Goal: Complete application form

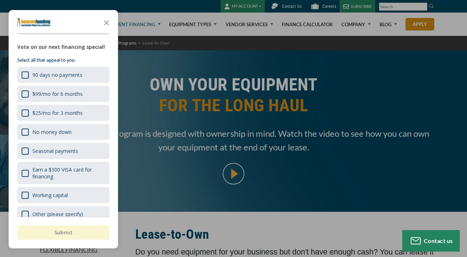
click at [332, 187] on div at bounding box center [233, 128] width 467 height 257
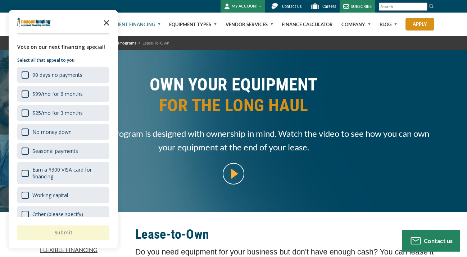
click at [105, 23] on icon "Close the survey" at bounding box center [106, 22] width 14 height 14
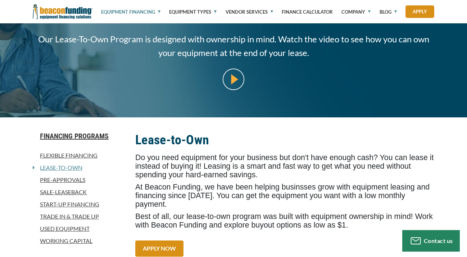
scroll to position [96, 0]
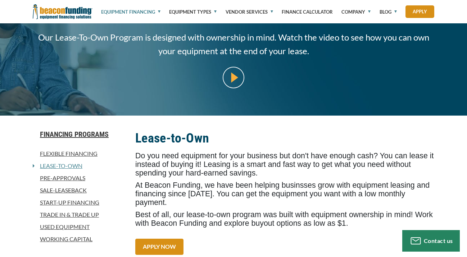
click at [72, 202] on link "Start-Up Financing" at bounding box center [80, 202] width 94 height 9
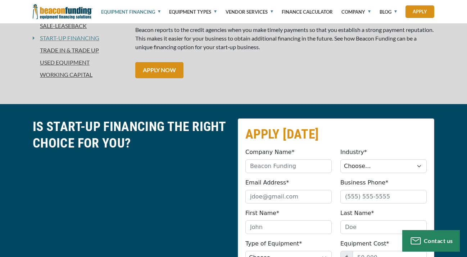
scroll to position [255, 0]
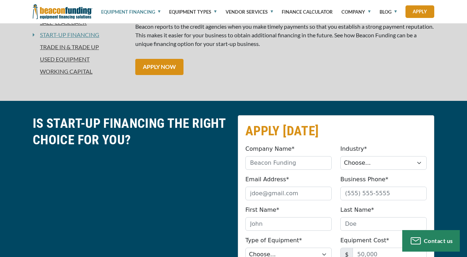
click at [170, 76] on div "START-UP FINANCING Showing your worth to a banker or lender can be difficult wh…" at bounding box center [284, 24] width 307 height 124
click at [166, 65] on link "APPLY NOW" at bounding box center [159, 67] width 48 height 16
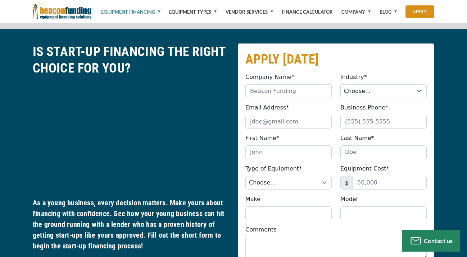
scroll to position [342, 0]
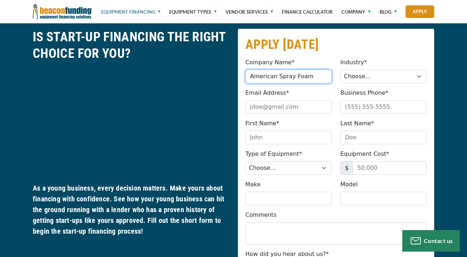
type input "American Spray Foam"
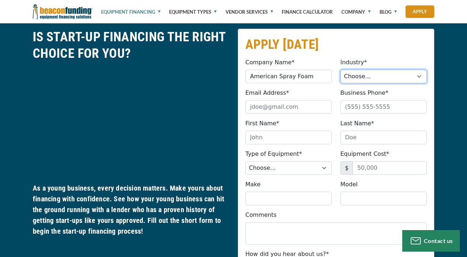
select select "6"
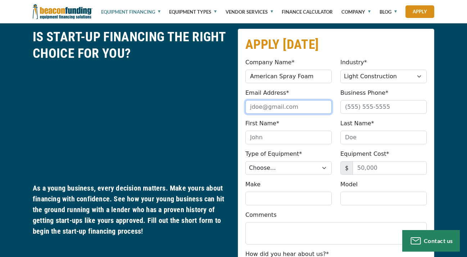
click at [277, 104] on input "Email Address*" at bounding box center [288, 107] width 86 height 14
type input "[EMAIL_ADDRESS][DOMAIN_NAME]"
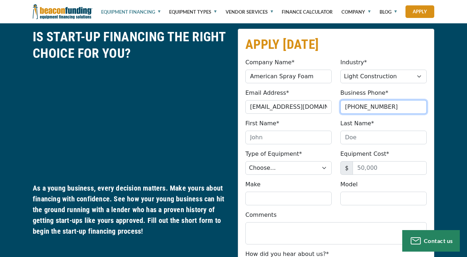
type input "[PHONE_NUMBER]"
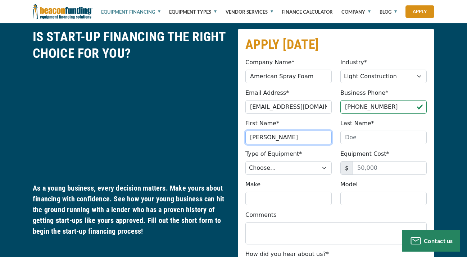
type input "[PERSON_NAME]"
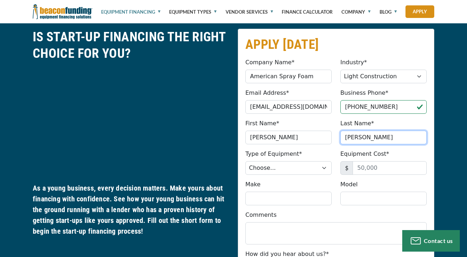
type input "[PERSON_NAME]"
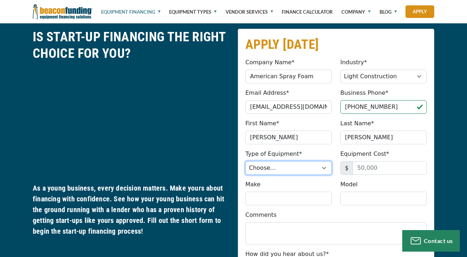
select select "13"
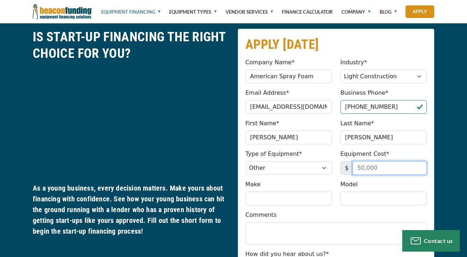
click at [367, 168] on input "Equipment Cost*" at bounding box center [389, 168] width 74 height 14
type input "76,000"
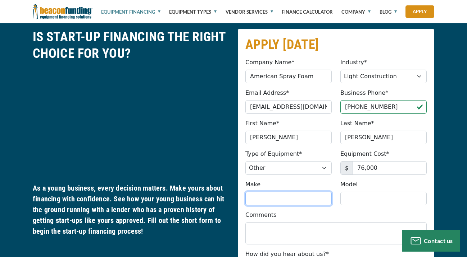
click at [311, 195] on input "Make" at bounding box center [288, 199] width 86 height 14
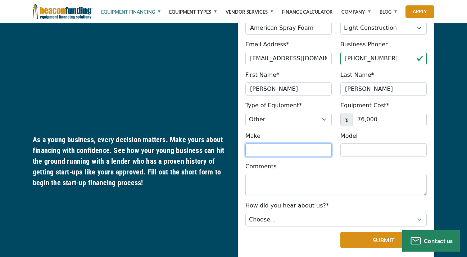
scroll to position [390, 0]
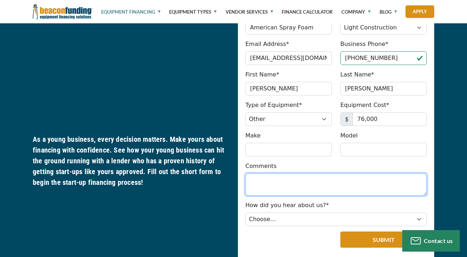
click at [283, 176] on textarea "Comments" at bounding box center [335, 185] width 181 height 22
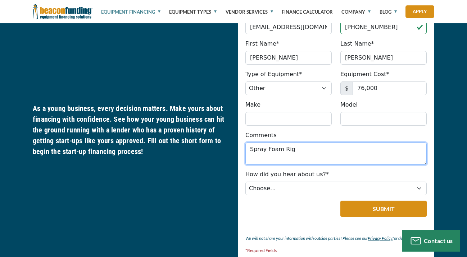
scroll to position [423, 0]
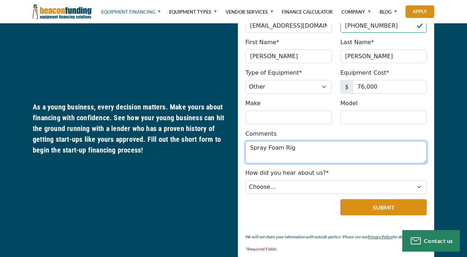
type textarea "Spray Foam Rig"
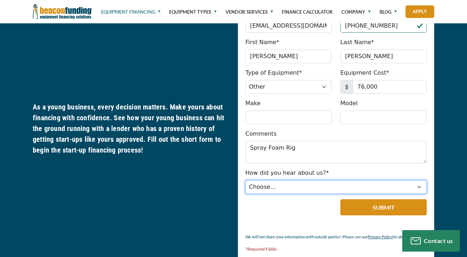
select select "5"
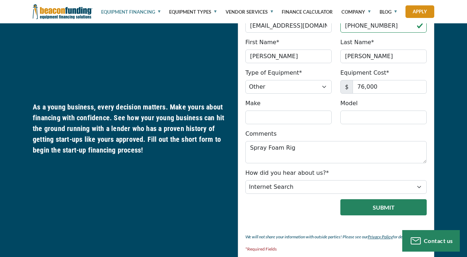
click at [369, 204] on button "Submit" at bounding box center [383, 208] width 86 height 16
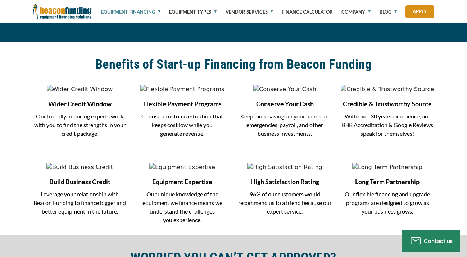
scroll to position [594, 0]
